Goal: Information Seeking & Learning: Check status

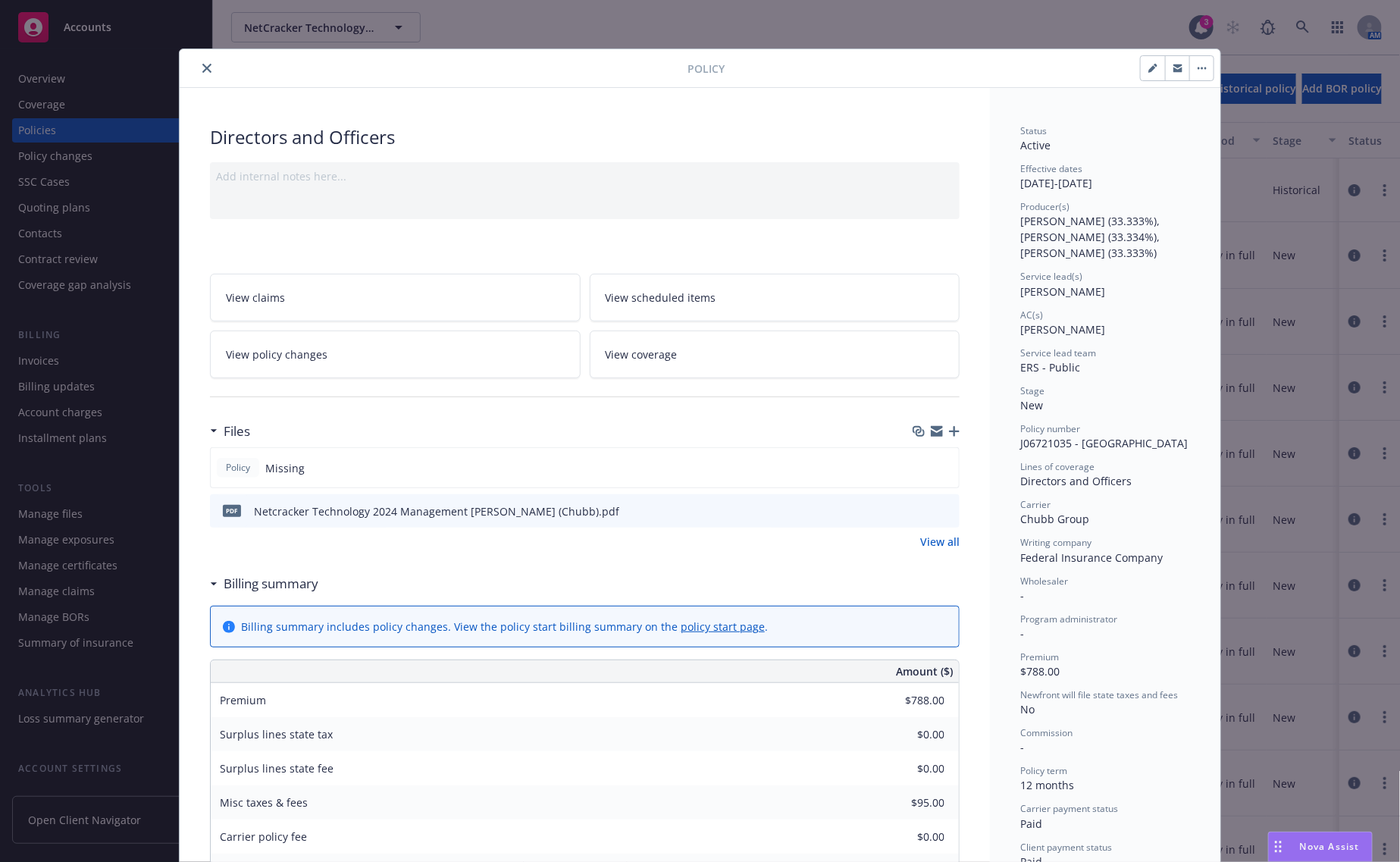
click at [204, 66] on icon "close" at bounding box center [207, 68] width 9 height 9
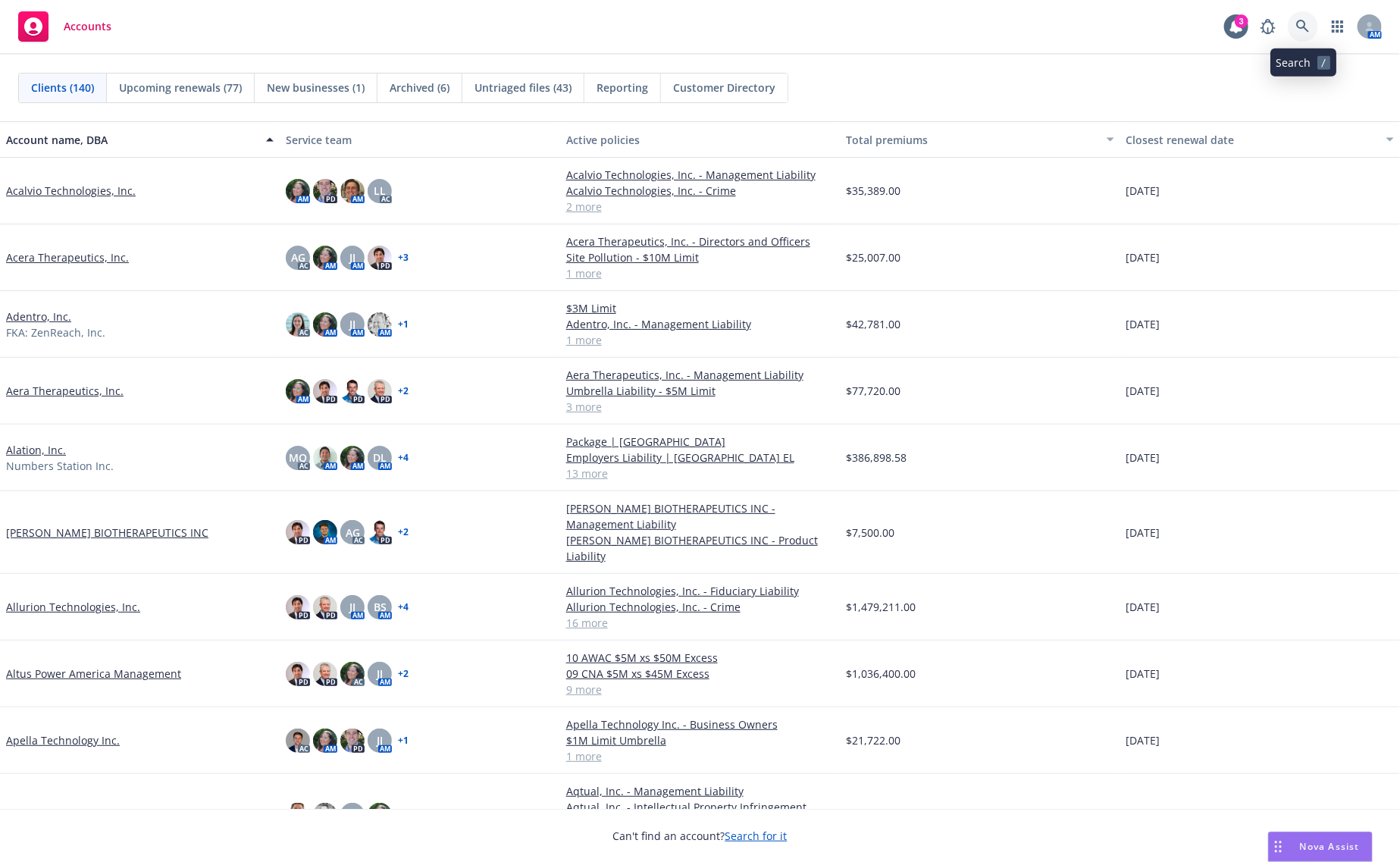
click at [1294, 21] on link at bounding box center [1303, 27] width 30 height 30
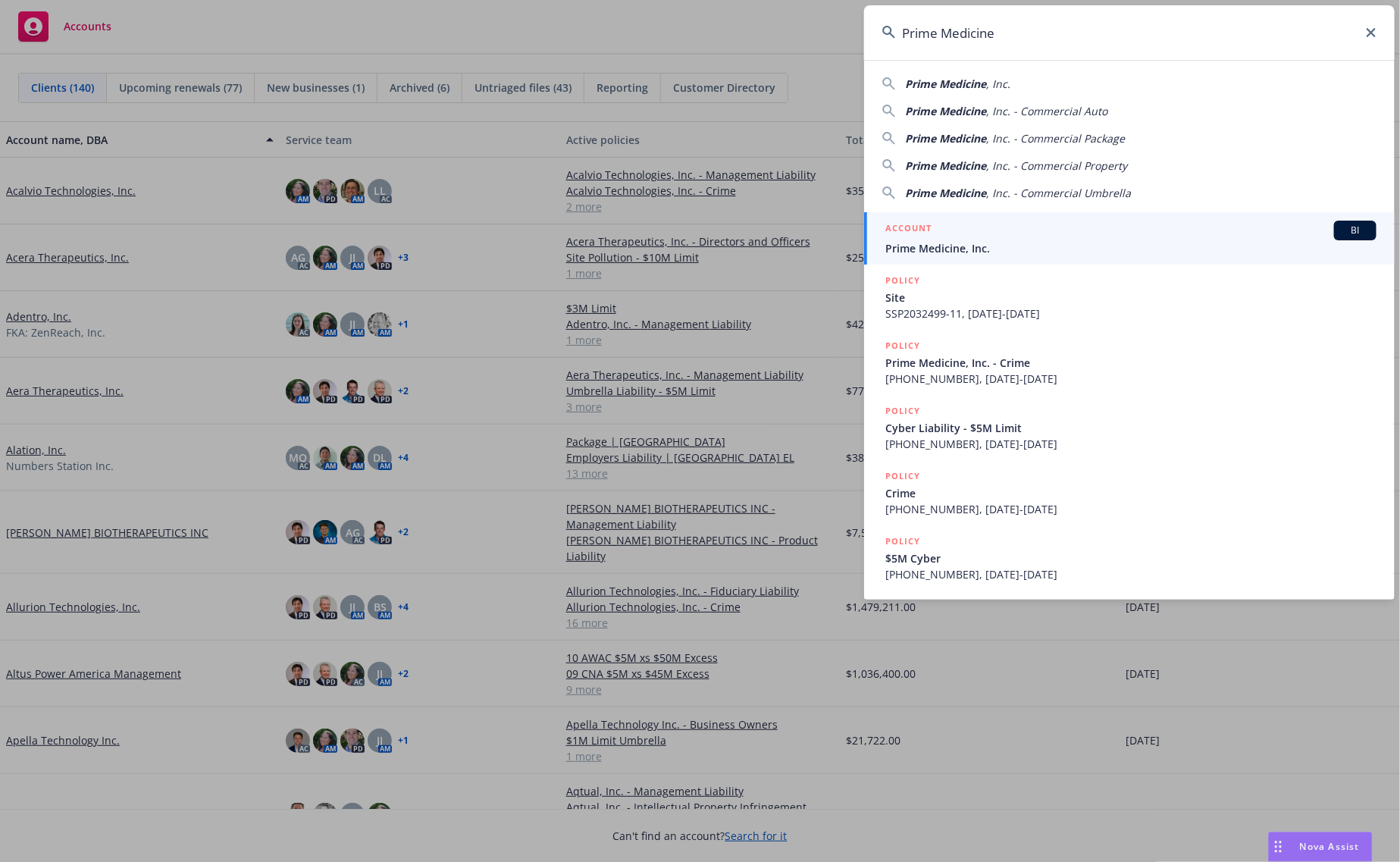
type input "Prime Medicine"
click at [949, 243] on span "Prime Medicine, Inc." at bounding box center [1131, 248] width 491 height 16
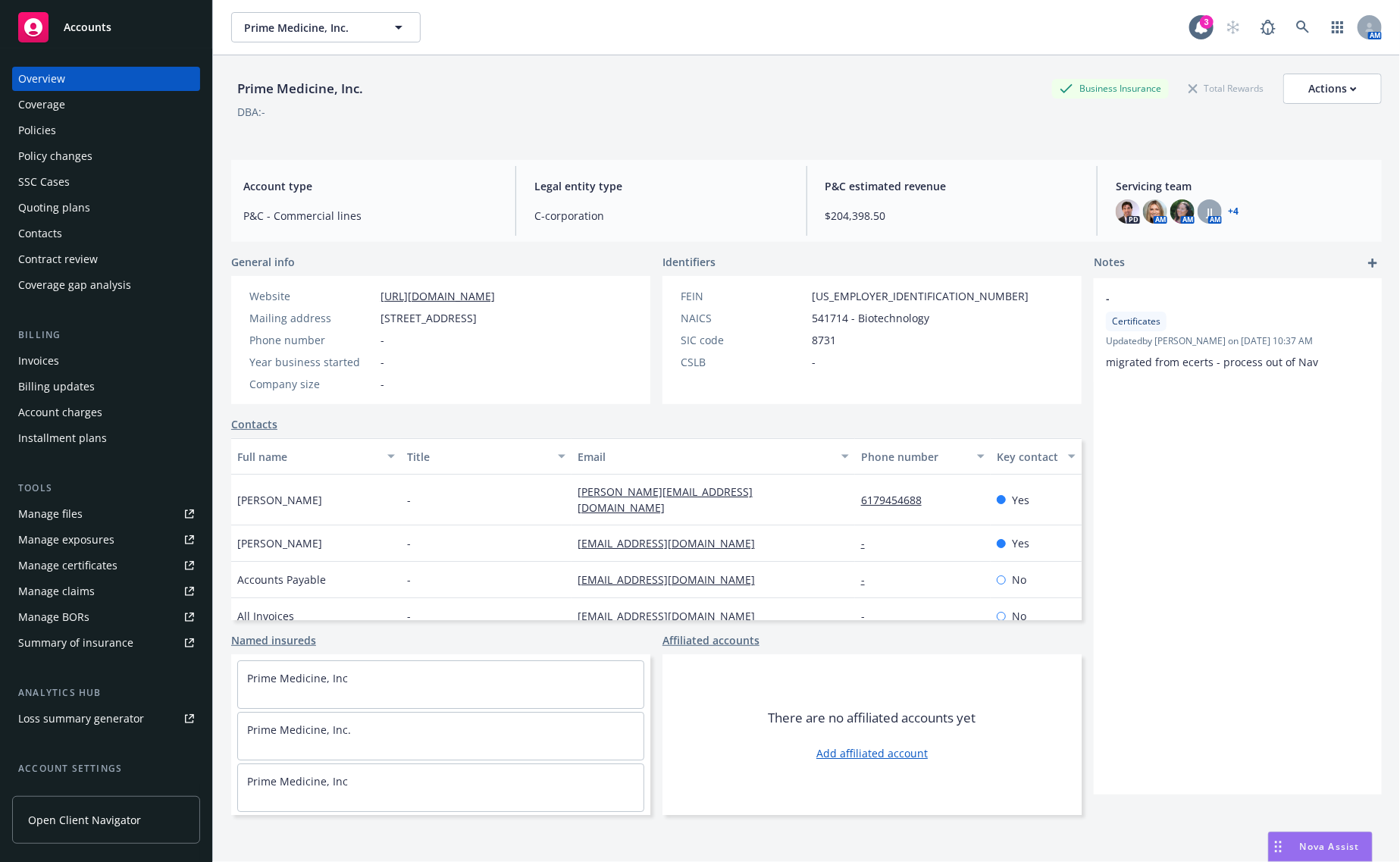
click at [91, 118] on div "Policies" at bounding box center [106, 130] width 176 height 24
